Goal: Use online tool/utility

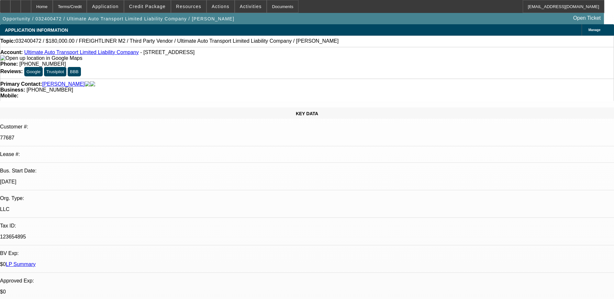
select select "0"
select select "2"
select select "0"
select select "6"
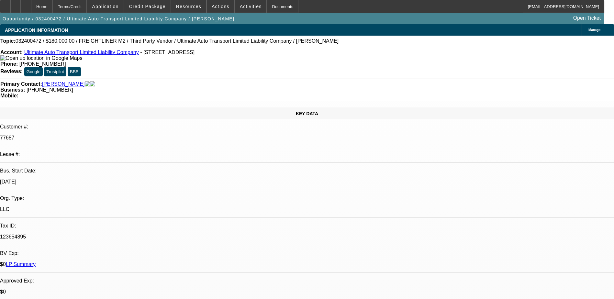
select select "0"
select select "2"
select select "0"
select select "6"
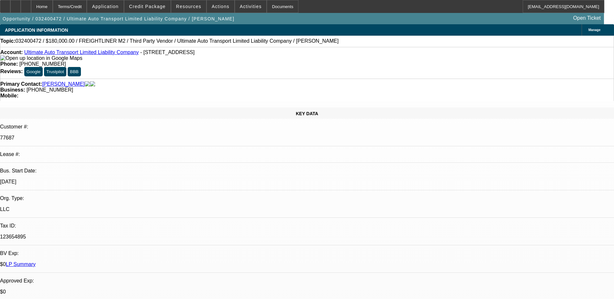
select select "0"
select select "2"
select select "0"
select select "6"
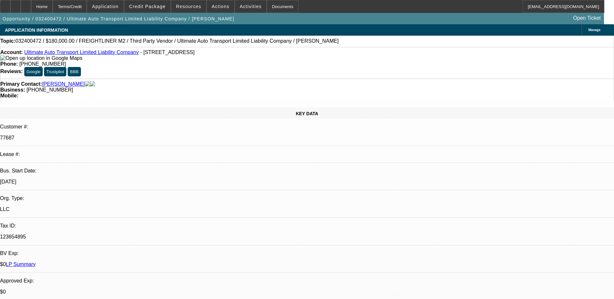
select select "0"
select select "2"
select select "0"
select select "6"
